Goal: Information Seeking & Learning: Check status

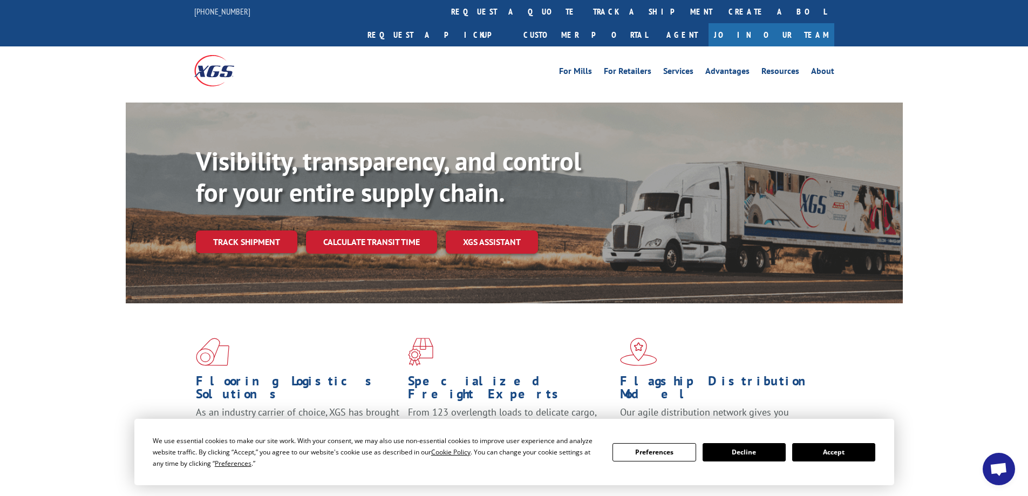
click at [233, 230] on link "Track shipment" at bounding box center [246, 241] width 101 height 23
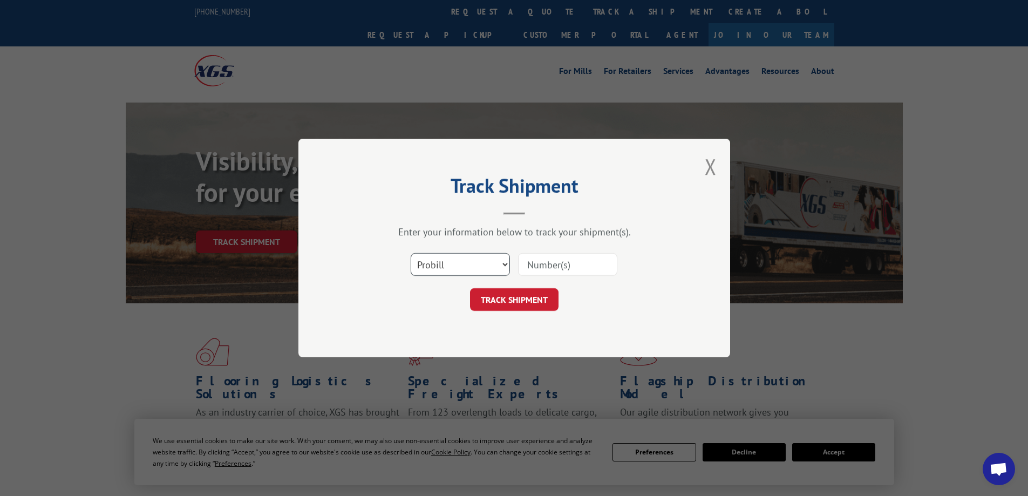
click at [497, 259] on select "Select category... Probill BOL PO" at bounding box center [460, 264] width 99 height 23
select select "bol"
click at [411, 253] on select "Select category... Probill BOL PO" at bounding box center [460, 264] width 99 height 23
click at [537, 263] on input at bounding box center [567, 264] width 99 height 23
type input "0910712"
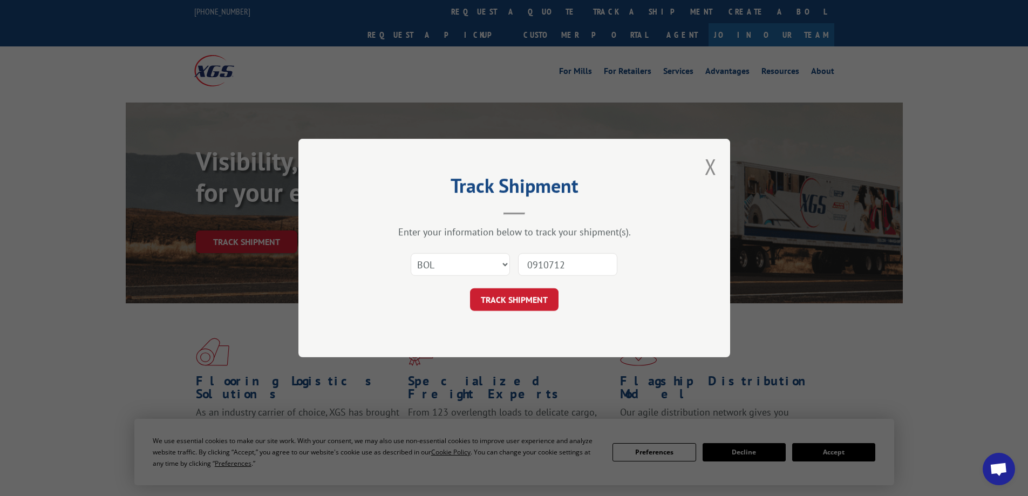
click button "TRACK SHIPMENT" at bounding box center [514, 299] width 88 height 23
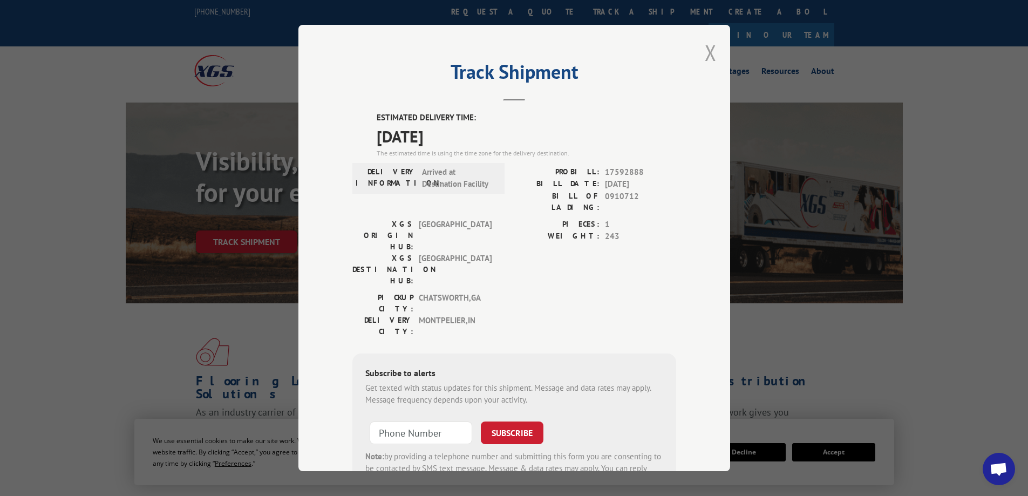
click at [705, 56] on button "Close modal" at bounding box center [711, 52] width 12 height 29
